Goal: Check status: Check status

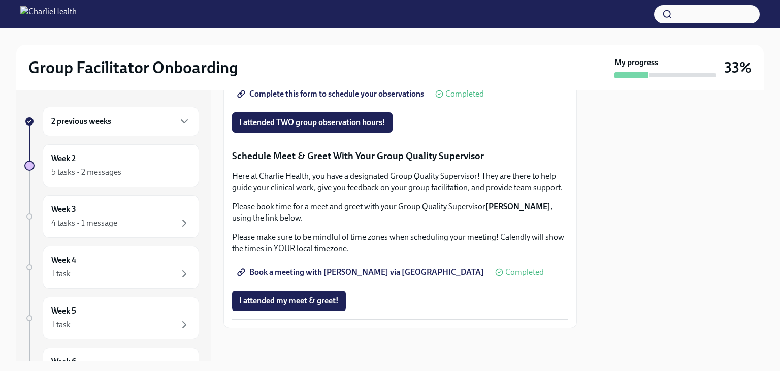
scroll to position [852, 0]
click at [118, 161] on div "Week 2 5 tasks • 2 messages" at bounding box center [120, 165] width 139 height 25
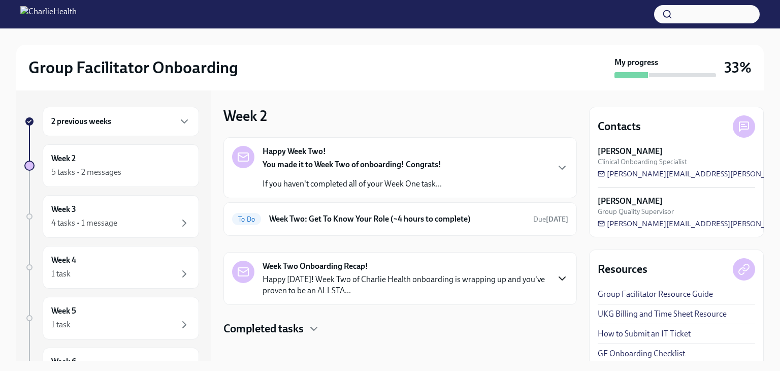
click at [556, 275] on icon "button" at bounding box center [562, 278] width 12 height 12
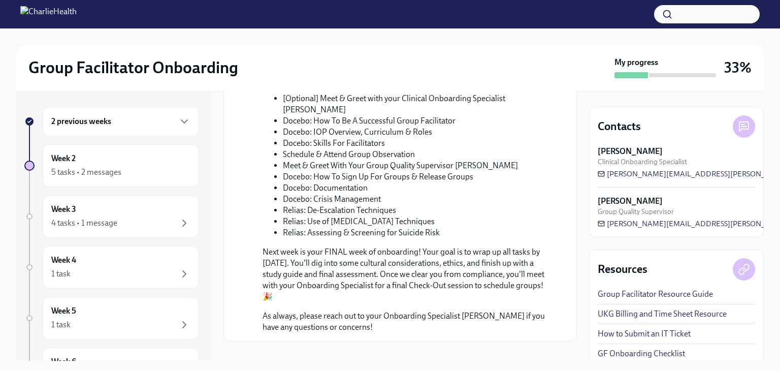
scroll to position [484, 0]
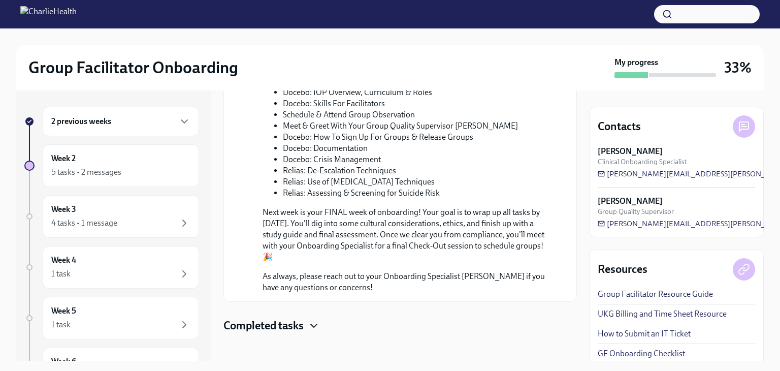
click at [314, 320] on icon "button" at bounding box center [314, 326] width 12 height 12
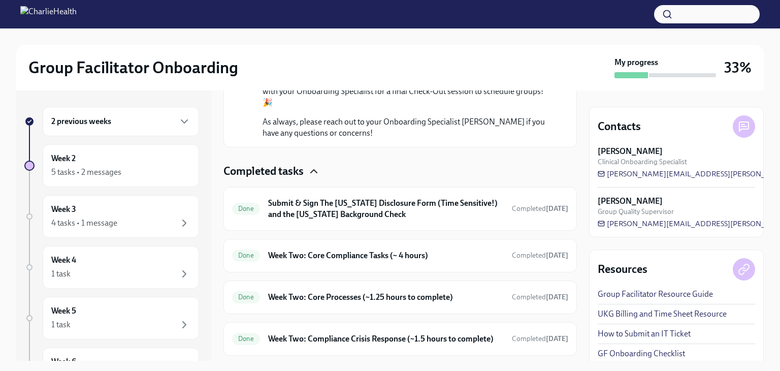
scroll to position [670, 0]
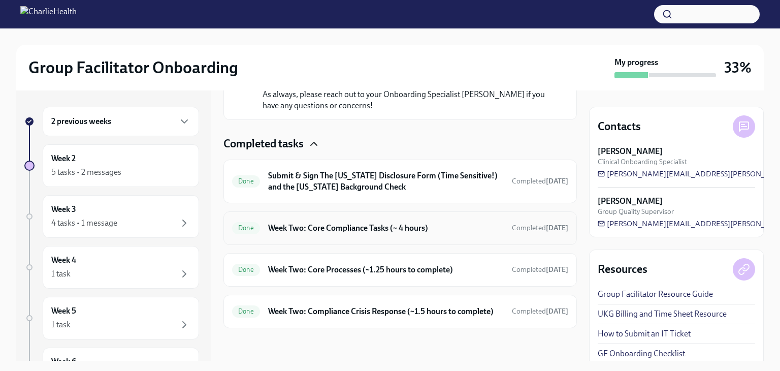
click at [366, 232] on div "Done Week Two: Core Compliance Tasks (~ 4 hours) Completed [DATE]" at bounding box center [401, 228] width 354 height 34
click at [514, 224] on span "Completed [DATE]" at bounding box center [540, 228] width 56 height 9
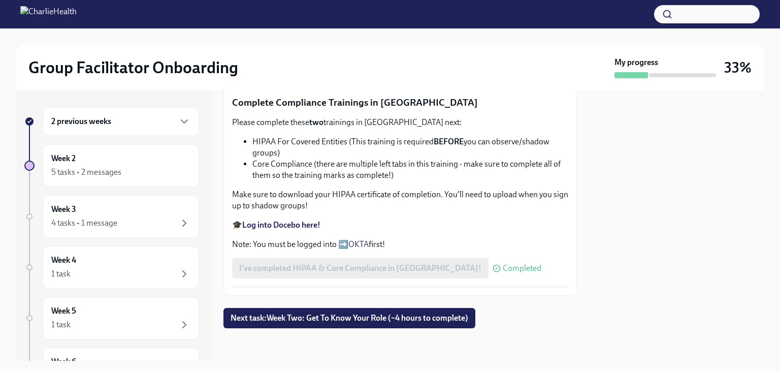
scroll to position [632, 0]
click at [307, 318] on span "Next task : Week Two: Get To Know Your Role (~4 hours to complete)" at bounding box center [350, 318] width 238 height 10
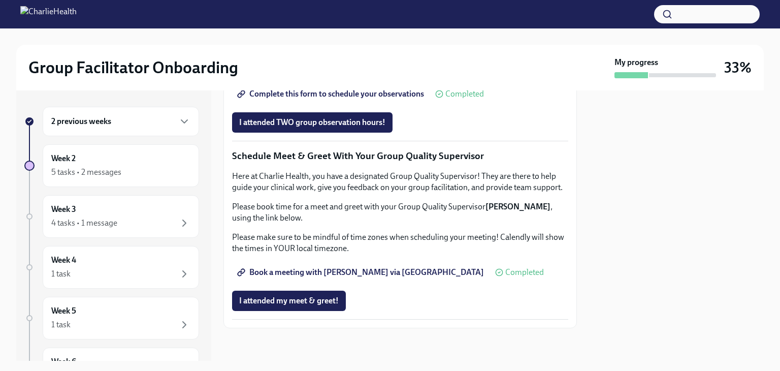
scroll to position [838, 0]
